Goal: Task Accomplishment & Management: Use online tool/utility

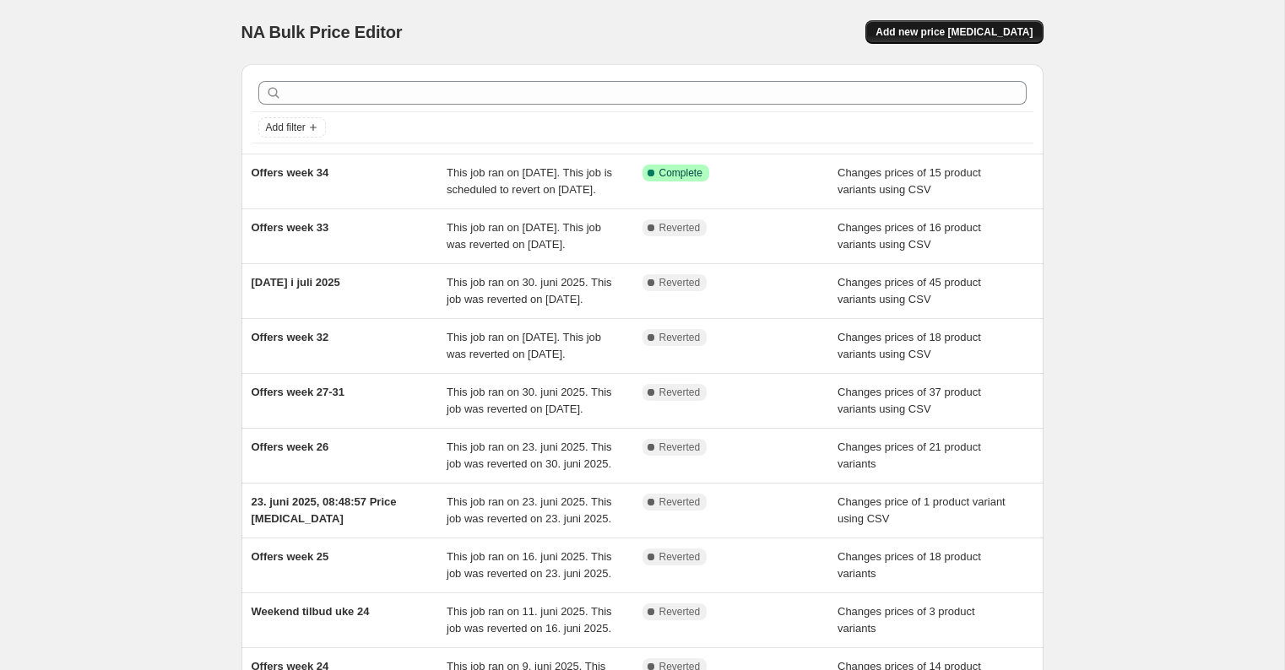
click at [983, 30] on span "Add new price change job" at bounding box center [954, 32] width 157 height 14
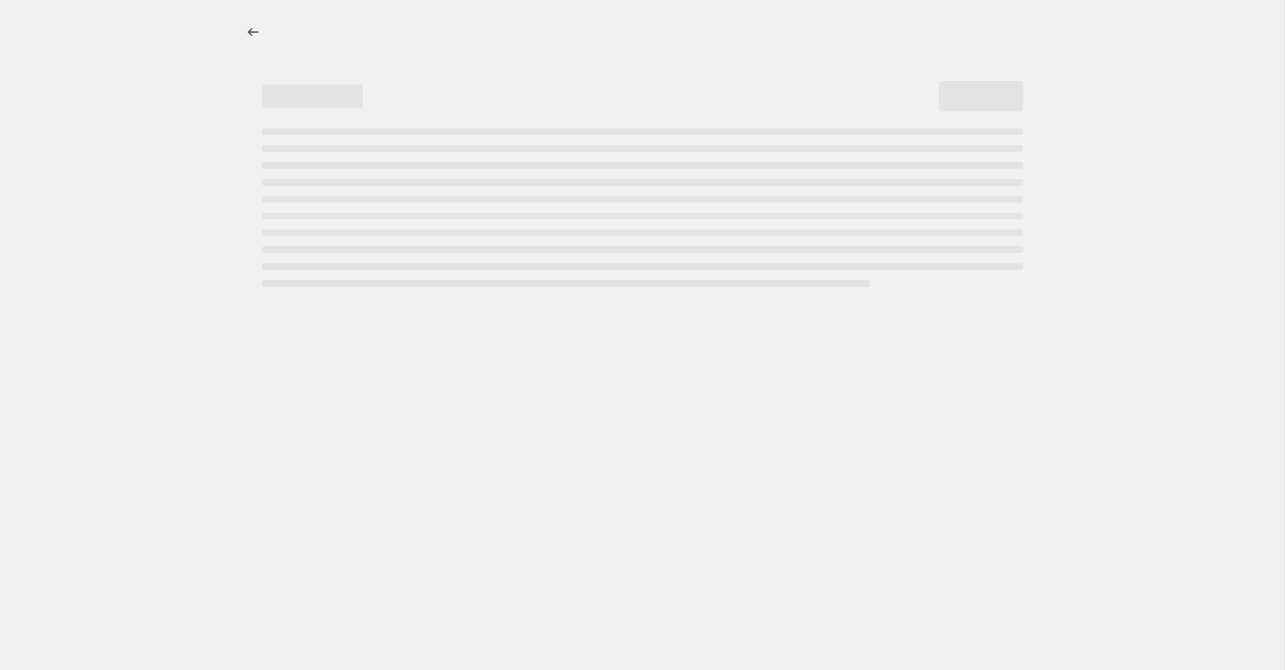
select select "percentage"
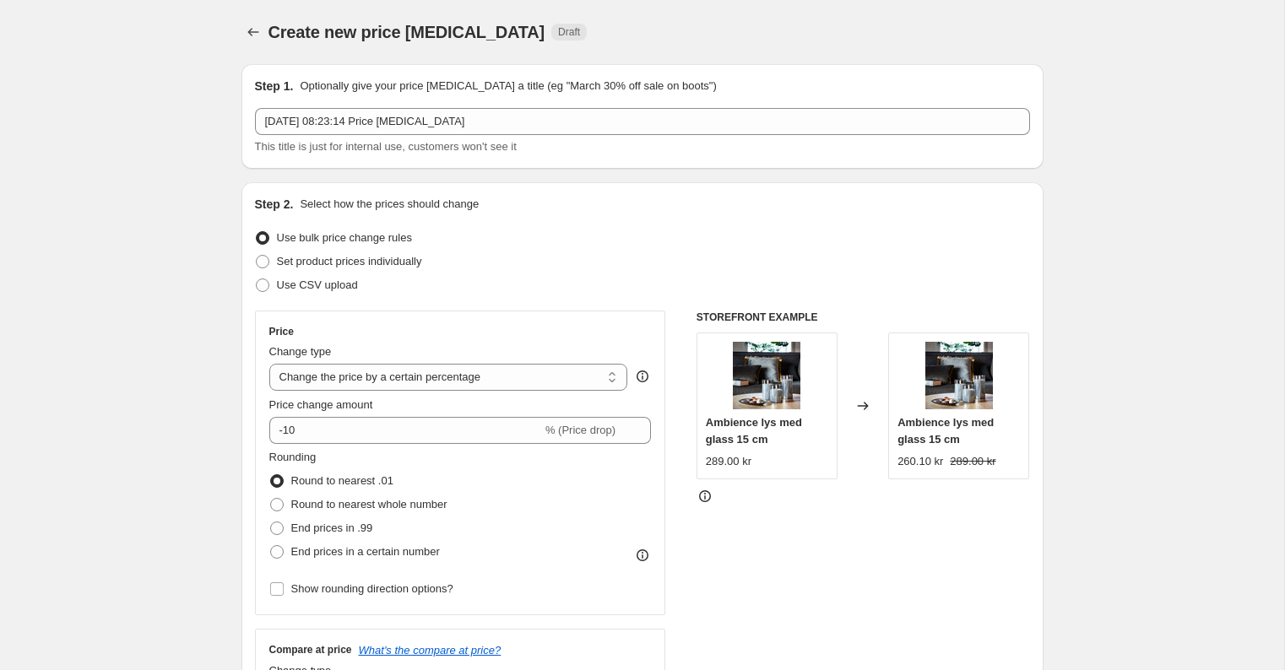
drag, startPoint x: 271, startPoint y: 285, endPoint x: 285, endPoint y: 301, distance: 21.5
click at [272, 285] on label "Use CSV upload" at bounding box center [306, 286] width 103 height 24
click at [257, 280] on input "Use CSV upload" at bounding box center [256, 279] width 1 height 1
radio input "true"
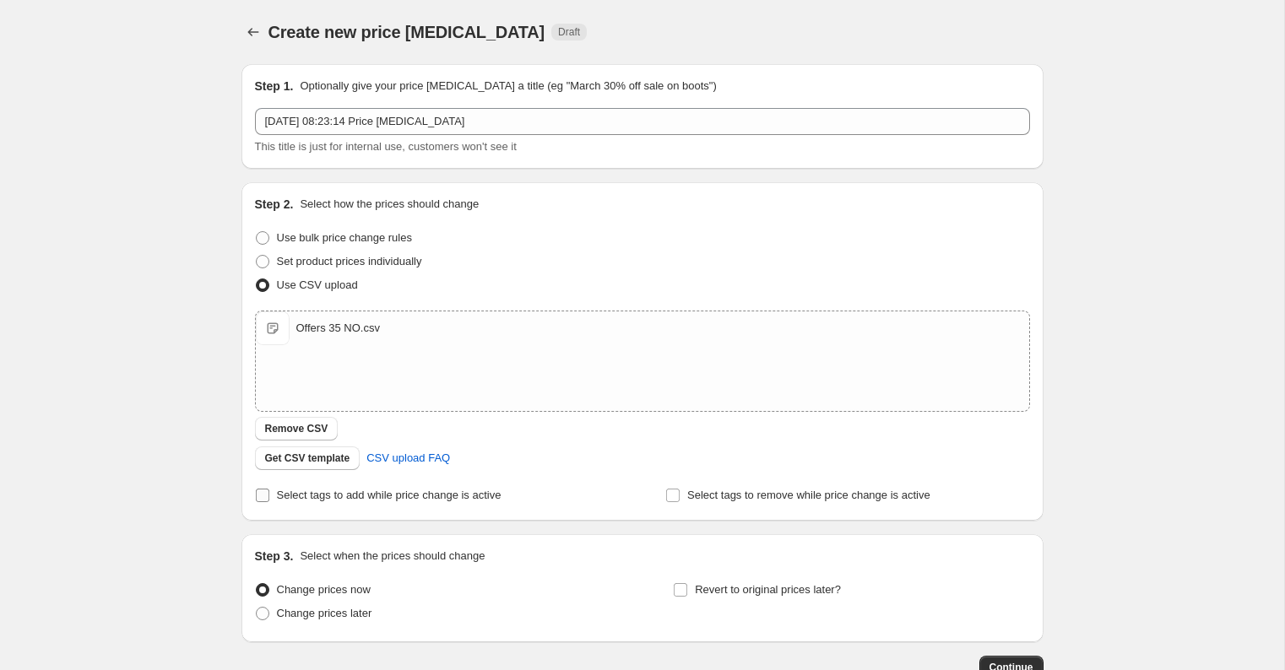
click at [263, 496] on input "Select tags to add while price change is active" at bounding box center [263, 496] width 14 height 14
checkbox input "true"
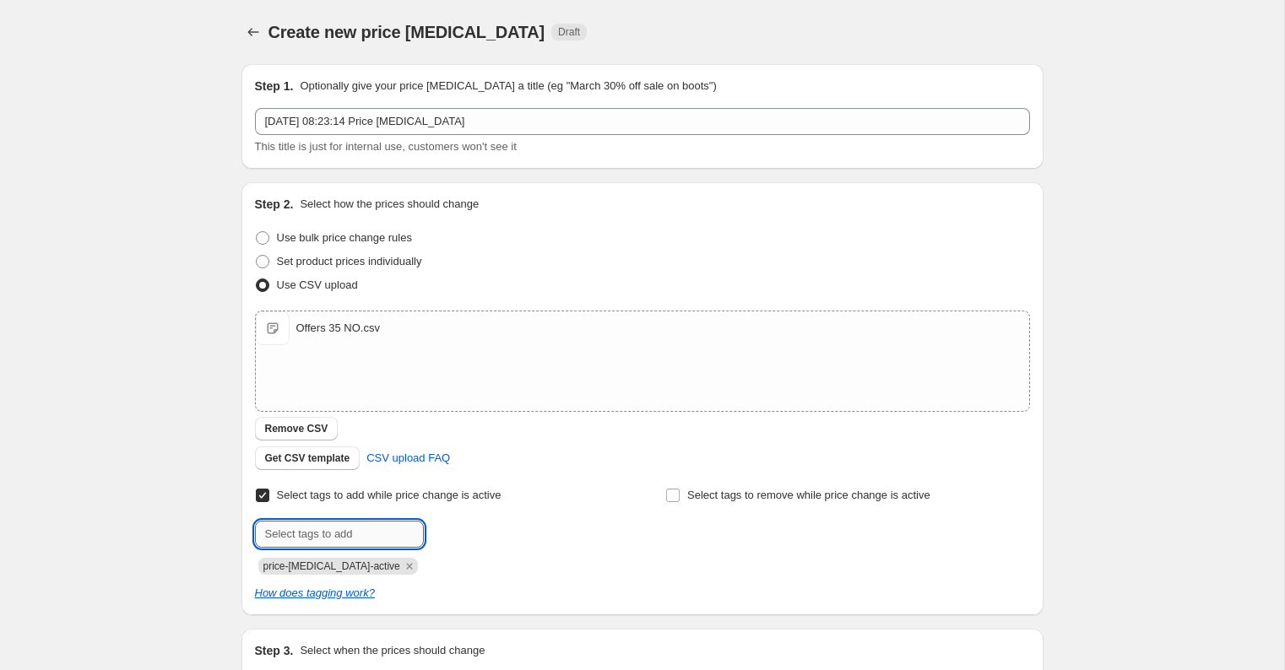
click at [342, 540] on input "text" at bounding box center [339, 534] width 169 height 27
type input "campaign_weekly"
click at [460, 525] on button "Add campaign_wee..." at bounding box center [489, 533] width 123 height 24
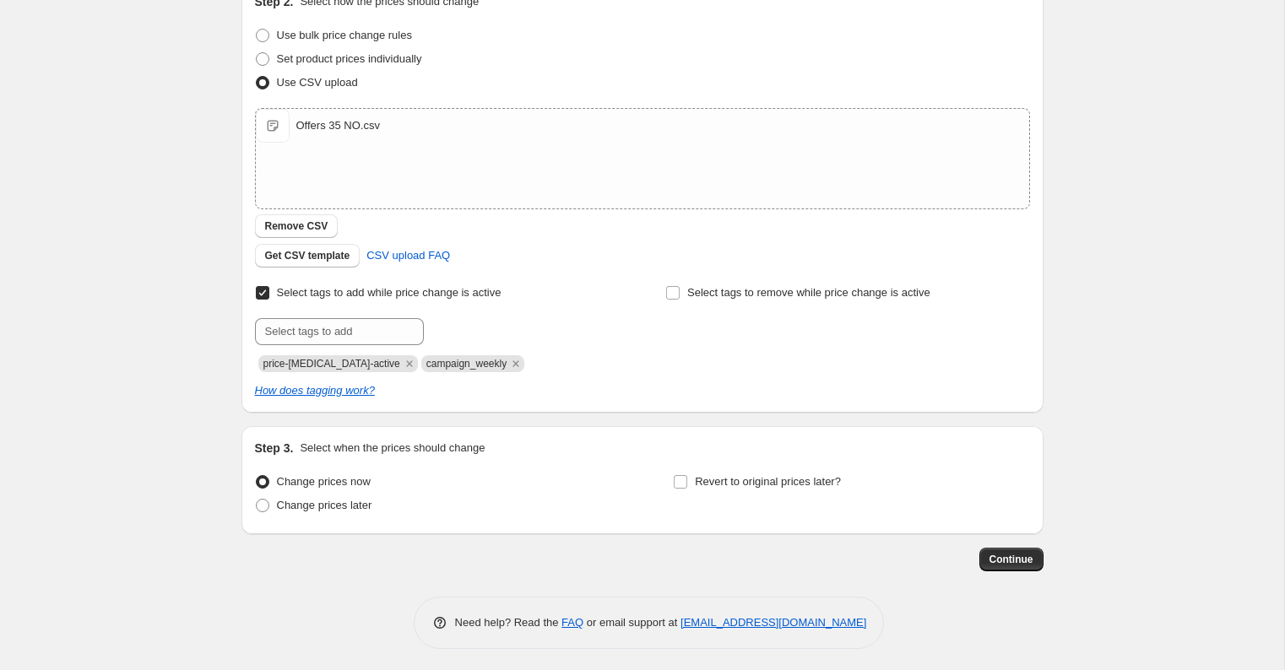
scroll to position [207, 0]
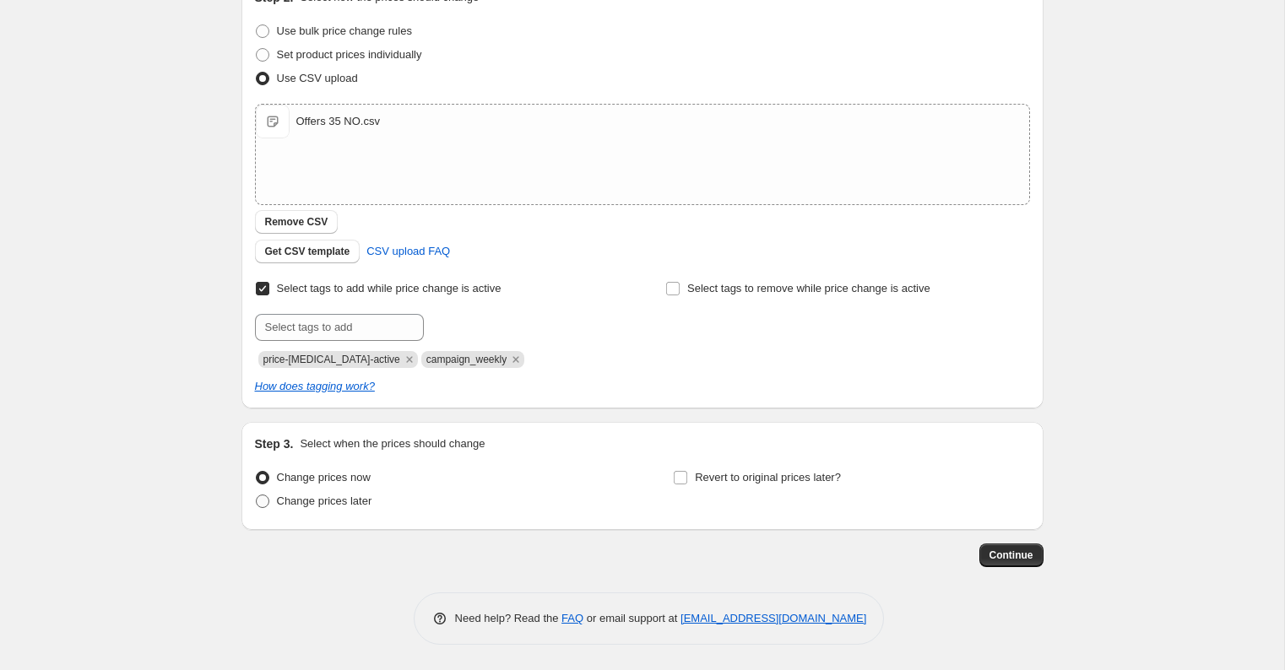
click at [263, 498] on span at bounding box center [263, 502] width 14 height 14
click at [257, 496] on input "Change prices later" at bounding box center [256, 495] width 1 height 1
radio input "true"
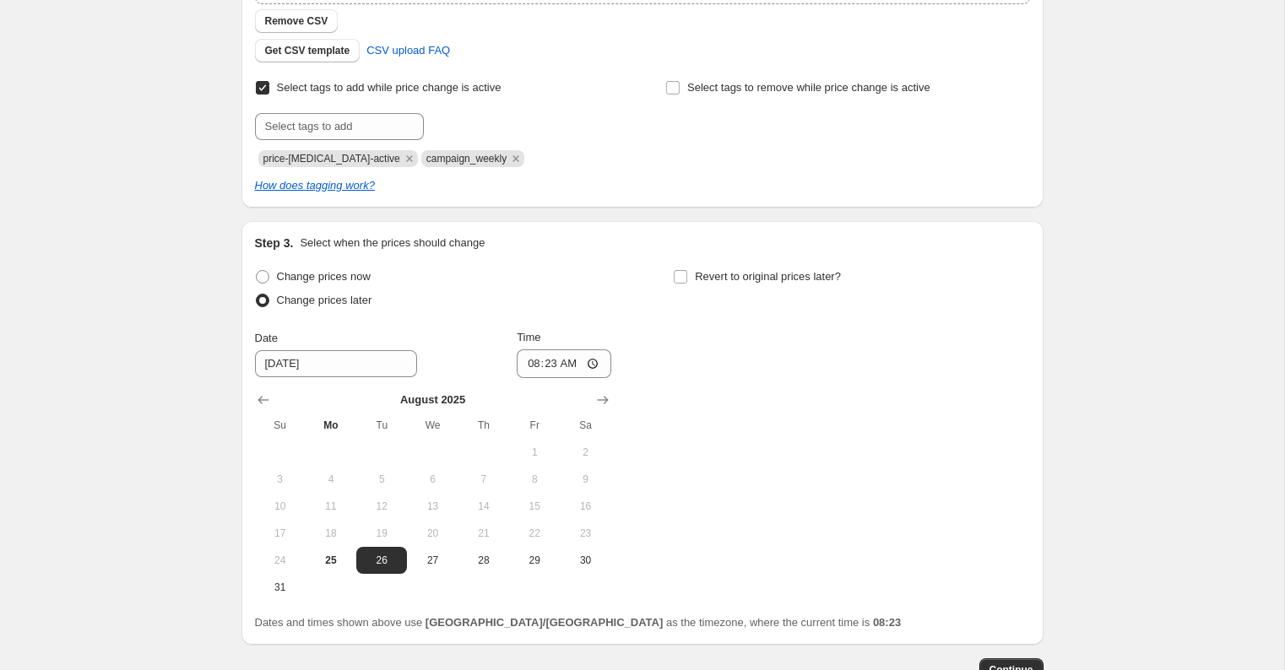
scroll to position [411, 0]
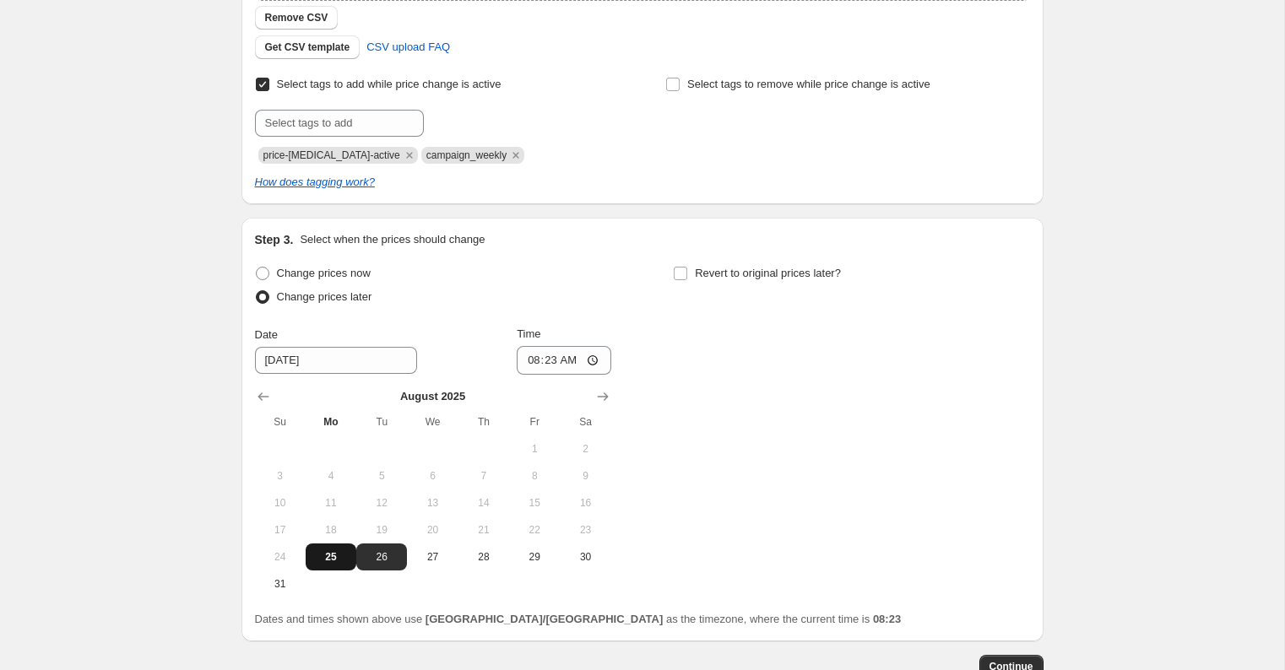
click at [349, 556] on span "25" at bounding box center [330, 558] width 37 height 14
type input "8/25/2025"
click at [572, 361] on input "08:23" at bounding box center [564, 360] width 95 height 29
type input "15:00"
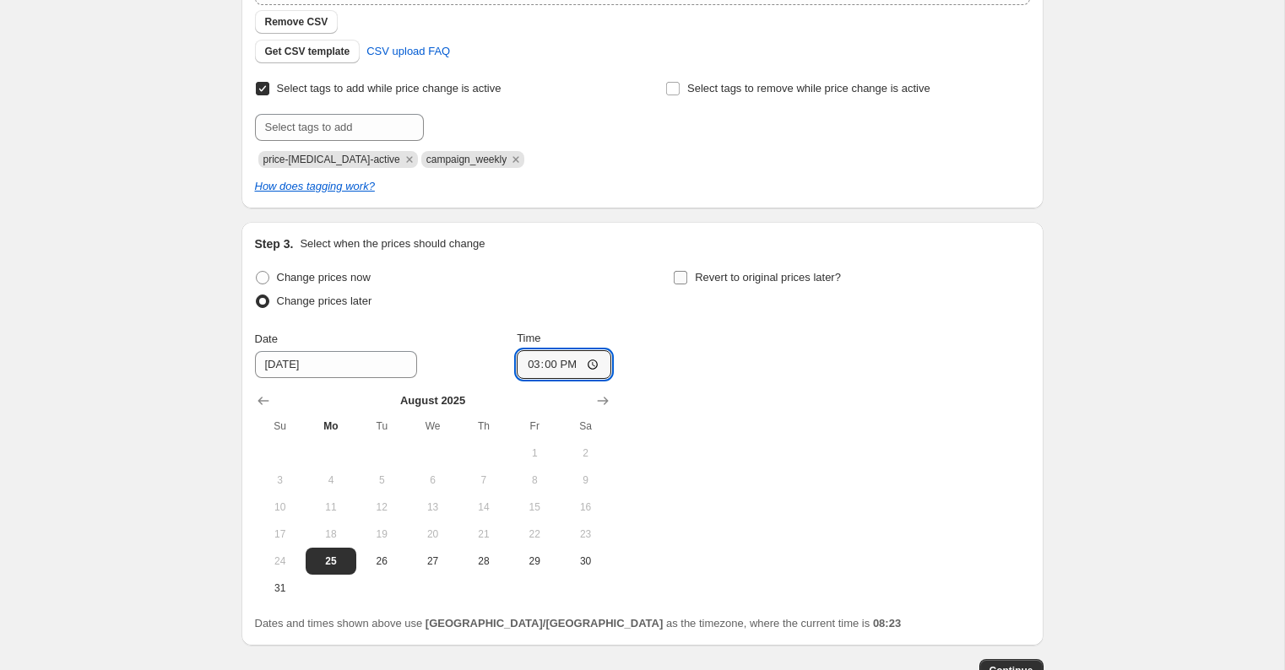
click at [688, 278] on span at bounding box center [680, 277] width 15 height 15
click at [687, 278] on input "Revert to original prices later?" at bounding box center [681, 278] width 14 height 14
checkbox input "true"
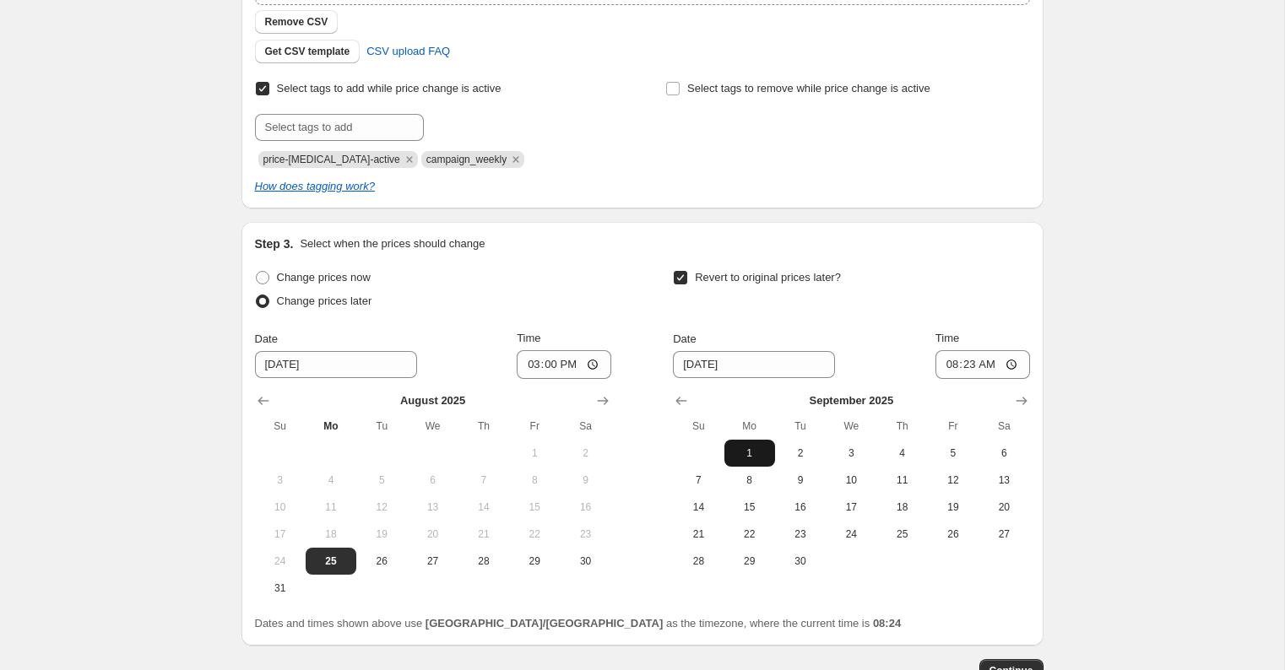
click at [753, 449] on span "1" at bounding box center [749, 454] width 37 height 14
click at [991, 365] on input "08:23" at bounding box center [983, 364] width 95 height 29
type input "14:55"
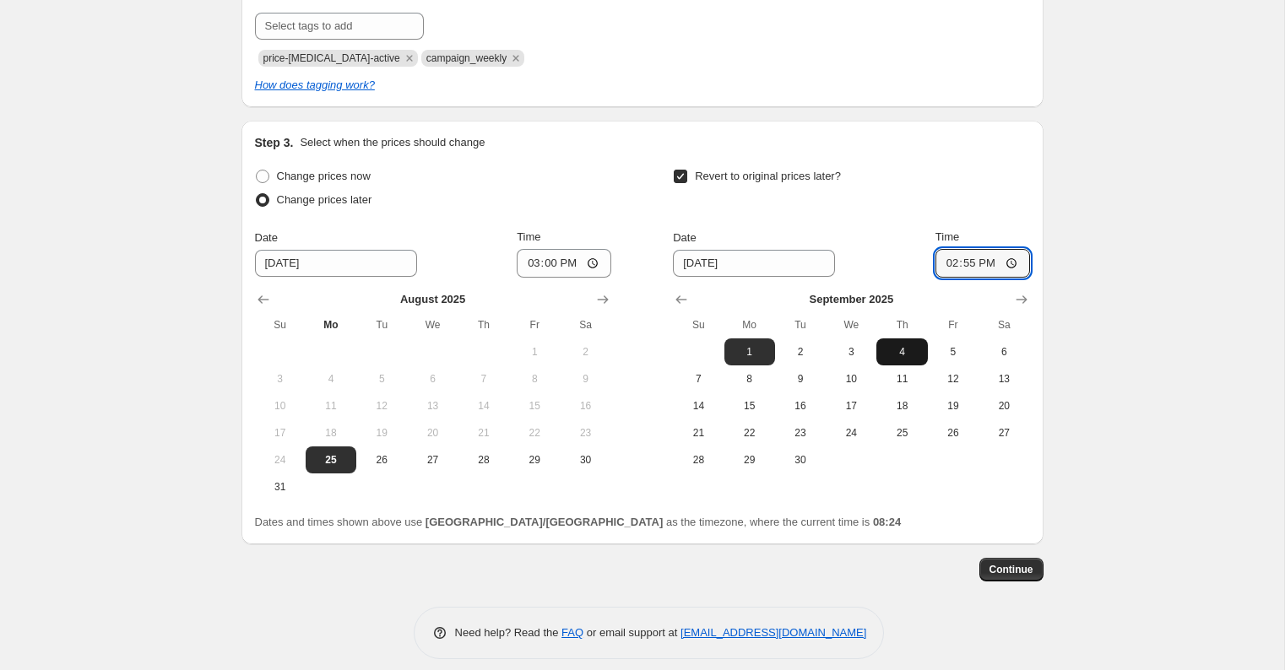
scroll to position [521, 0]
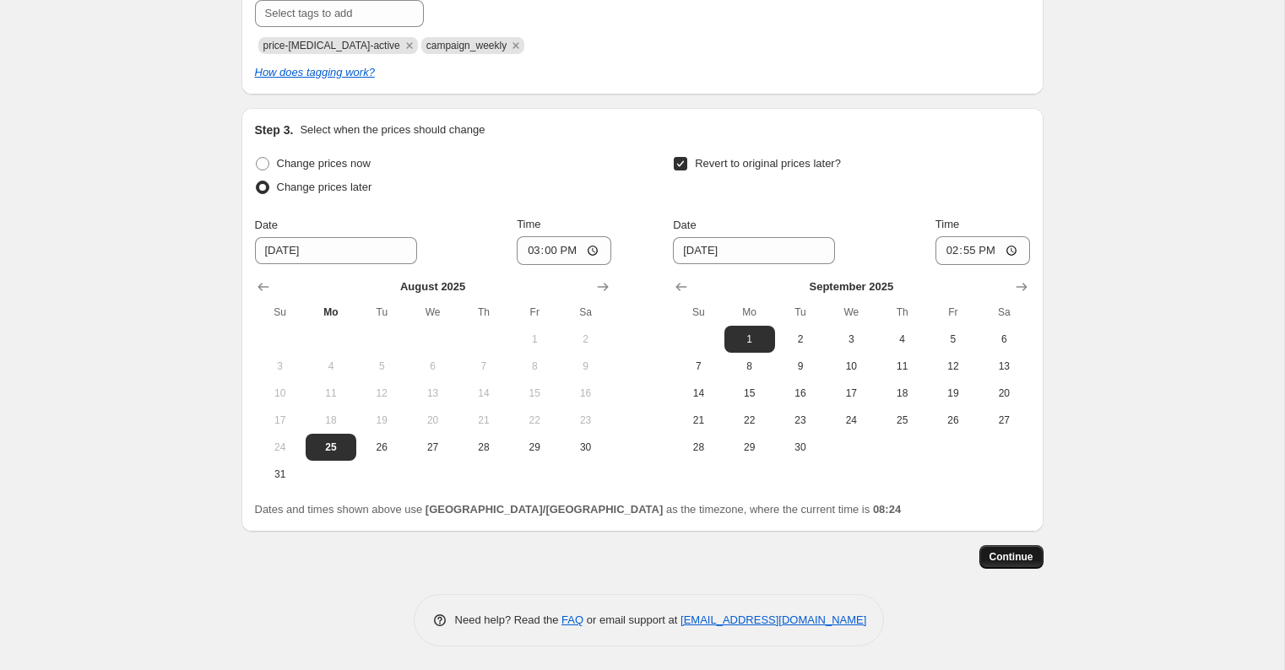
click at [1015, 554] on span "Continue" at bounding box center [1012, 558] width 44 height 14
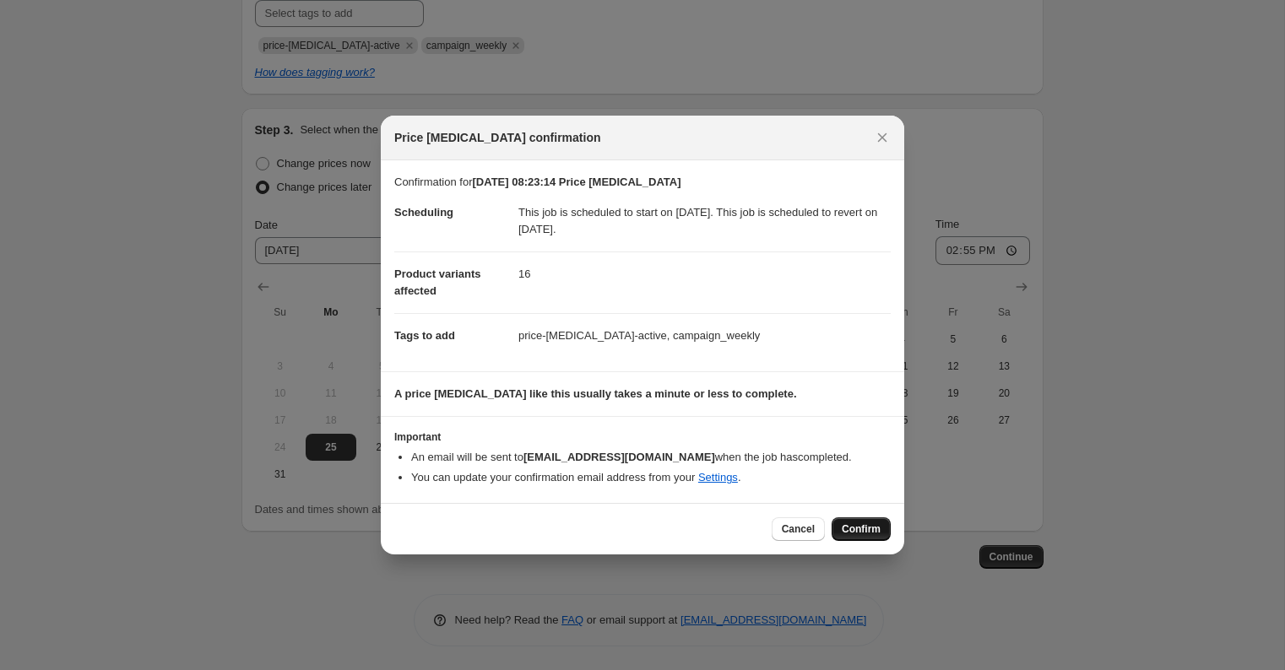
click at [872, 529] on span "Confirm" at bounding box center [861, 530] width 39 height 14
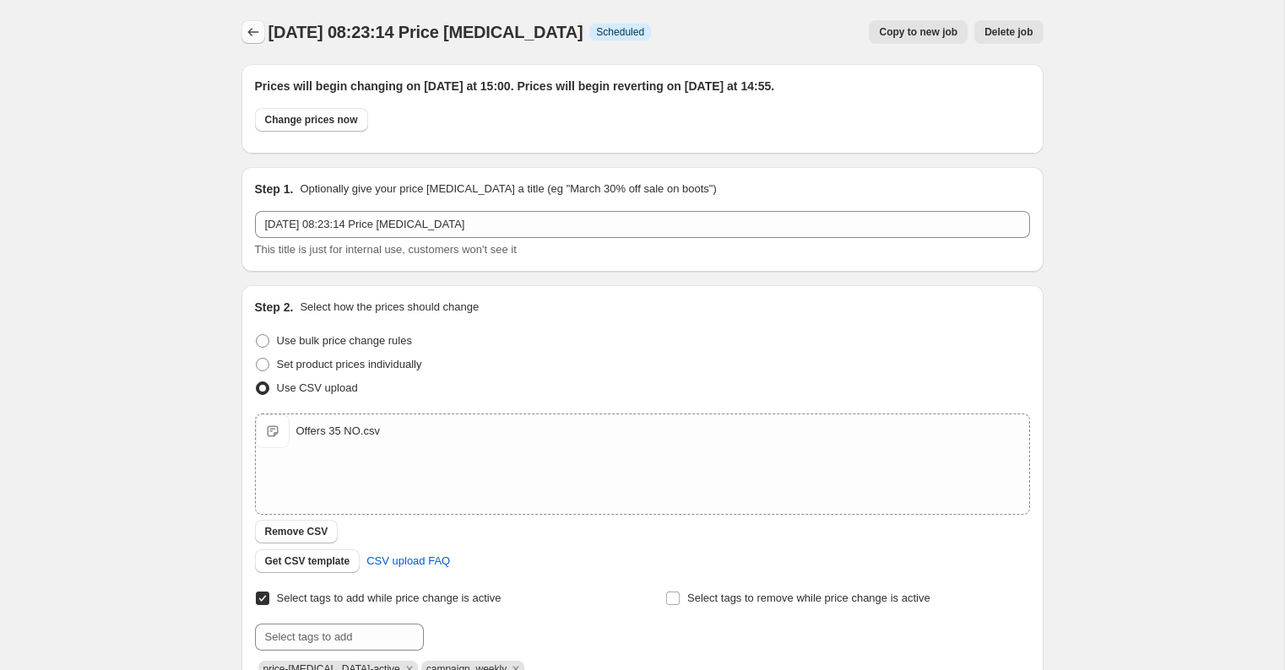
click at [252, 30] on icon "Price change jobs" at bounding box center [253, 32] width 17 height 17
